Goal: Check status: Check status

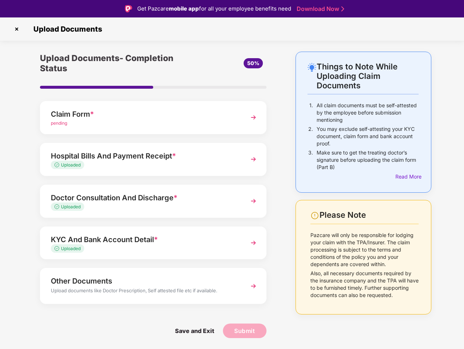
click at [17, 29] on img at bounding box center [17, 29] width 12 height 12
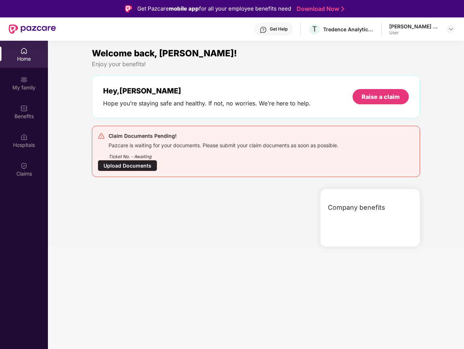
click at [407, 188] on div "Company benefits" at bounding box center [370, 217] width 100 height 58
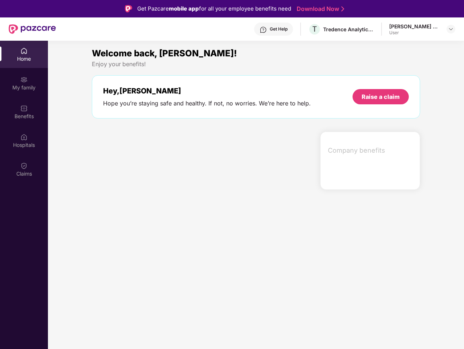
click at [153, 117] on div "Hey, [PERSON_NAME] you’re staying safe and healthy. If not, no worries. We’re h…" at bounding box center [256, 96] width 328 height 43
click at [153, 159] on div at bounding box center [203, 160] width 228 height 58
click at [153, 201] on section "Welcome back, [PERSON_NAME]! Enjoy your benefits! Hey, [PERSON_NAME] Hope you’r…" at bounding box center [256, 215] width 416 height 349
click at [153, 243] on section "Welcome back, [PERSON_NAME]! Enjoy your benefits! Hey, [PERSON_NAME] Hope you’r…" at bounding box center [256, 215] width 416 height 349
click at [153, 285] on section "Welcome back, [PERSON_NAME]! Enjoy your benefits! Hey, [PERSON_NAME] Hope you’r…" at bounding box center [256, 215] width 416 height 349
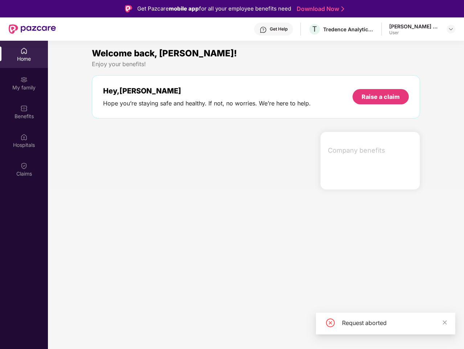
click at [194, 330] on section "Welcome back, [PERSON_NAME]! Enjoy your benefits! Hey, [PERSON_NAME] Hope you’r…" at bounding box center [256, 215] width 416 height 349
click at [245, 330] on section "Welcome back, [PERSON_NAME]! Enjoy your benefits! Hey, [PERSON_NAME] Hope you’r…" at bounding box center [256, 215] width 416 height 349
